Goal: Find specific page/section: Find specific page/section

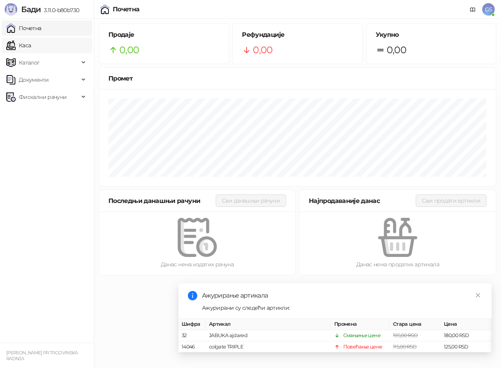
click at [31, 44] on link "Каса" at bounding box center [18, 46] width 25 height 16
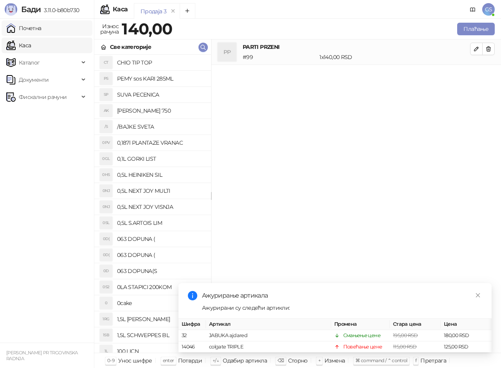
click at [42, 26] on link "Почетна" at bounding box center [23, 28] width 35 height 16
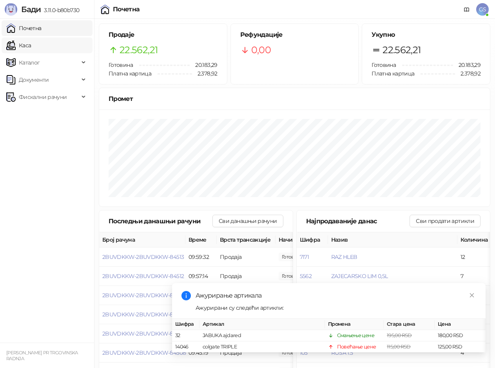
click at [31, 43] on link "Каса" at bounding box center [18, 46] width 25 height 16
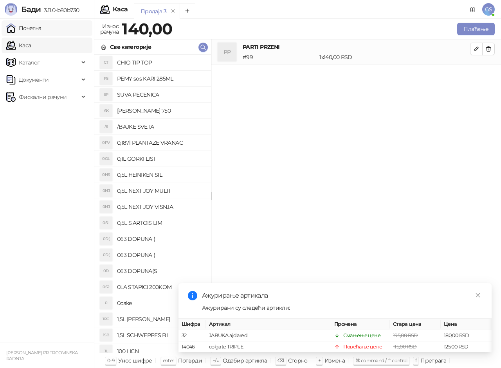
click at [42, 28] on link "Почетна" at bounding box center [23, 28] width 35 height 16
